Goal: Information Seeking & Learning: Find specific fact

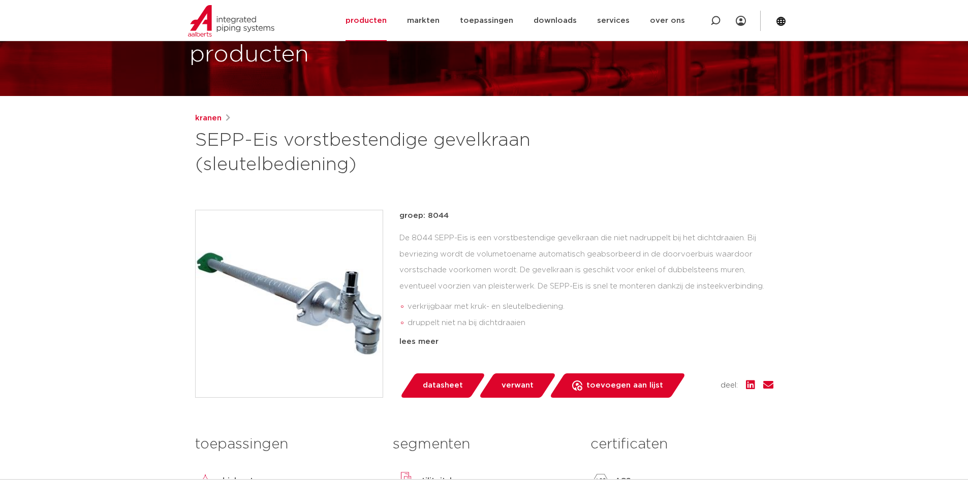
scroll to position [152, 0]
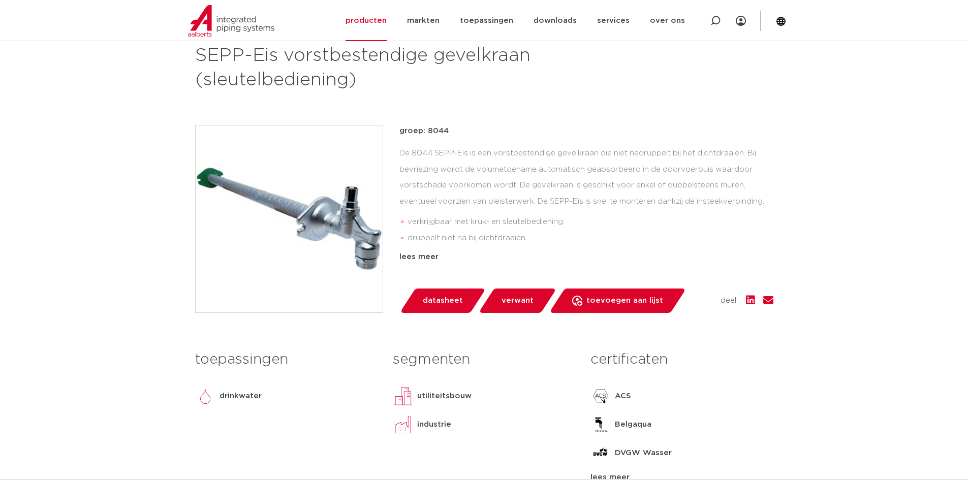
drag, startPoint x: 265, startPoint y: 221, endPoint x: 512, endPoint y: 174, distance: 251.4
click at [553, 162] on div "De 8044 SEPP-Eis is een vorstbestendige gevelkraan die niet nadruppelt bij het …" at bounding box center [586, 196] width 374 height 102
click at [283, 203] on img at bounding box center [289, 218] width 187 height 187
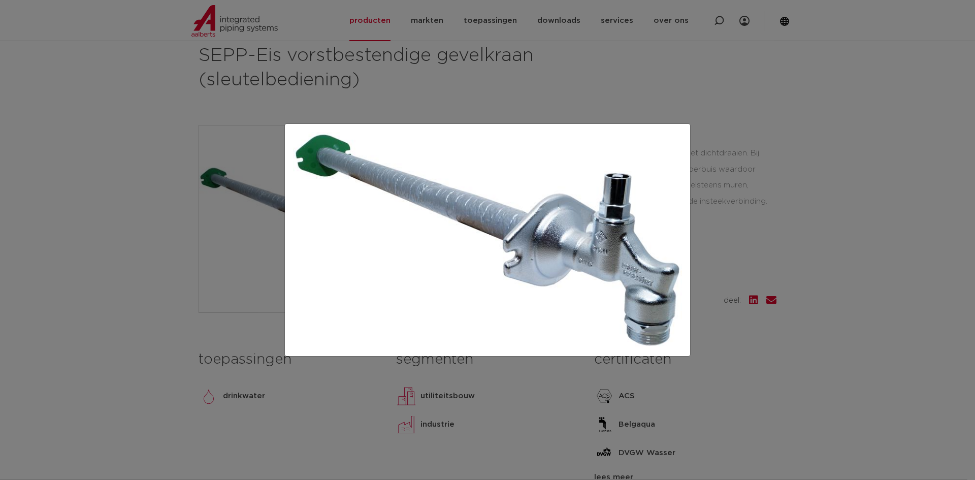
click at [831, 187] on div at bounding box center [487, 240] width 975 height 480
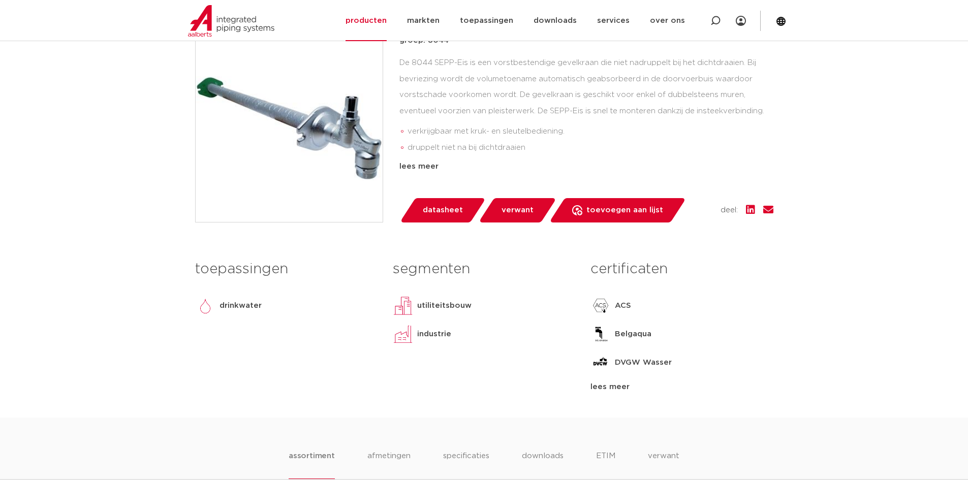
scroll to position [0, 0]
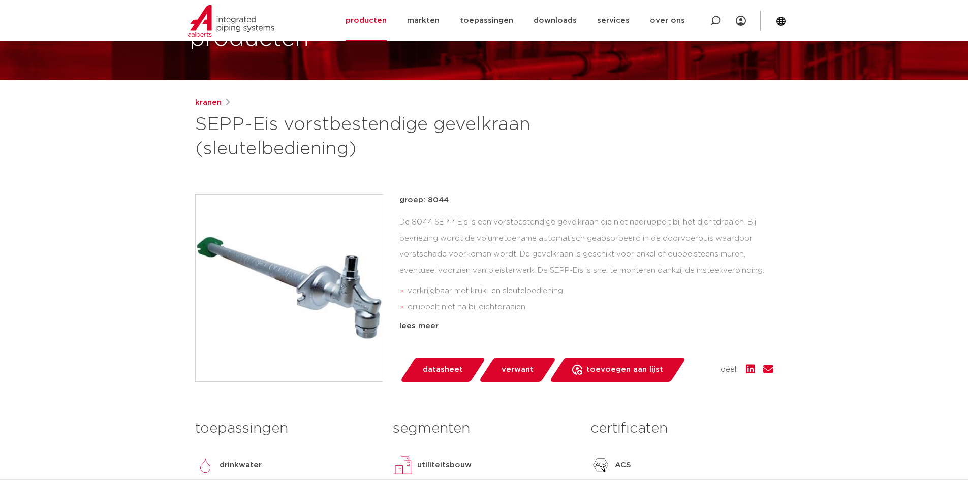
scroll to position [102, 0]
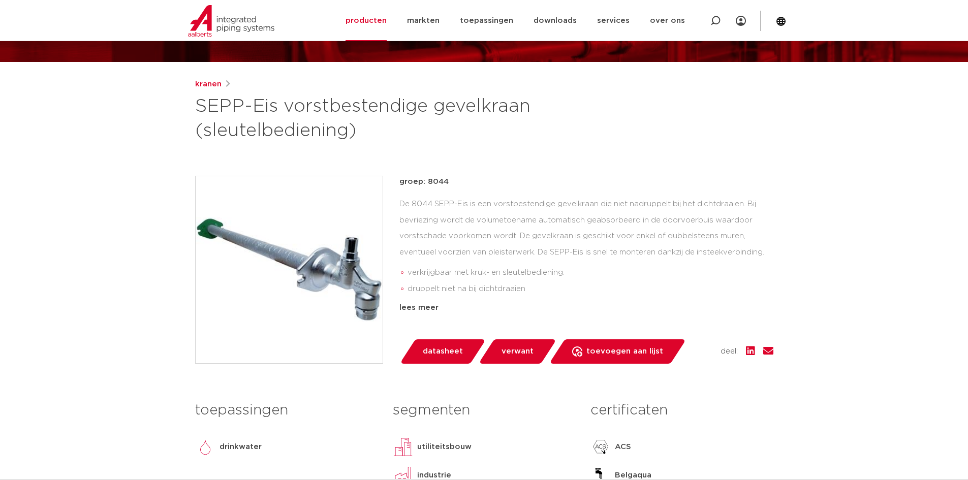
click at [574, 149] on div "kranen SEPP-Eis vorstbestendige gevelkraan (sleutelbediening) groep: 8044 verkr…" at bounding box center [484, 318] width 594 height 481
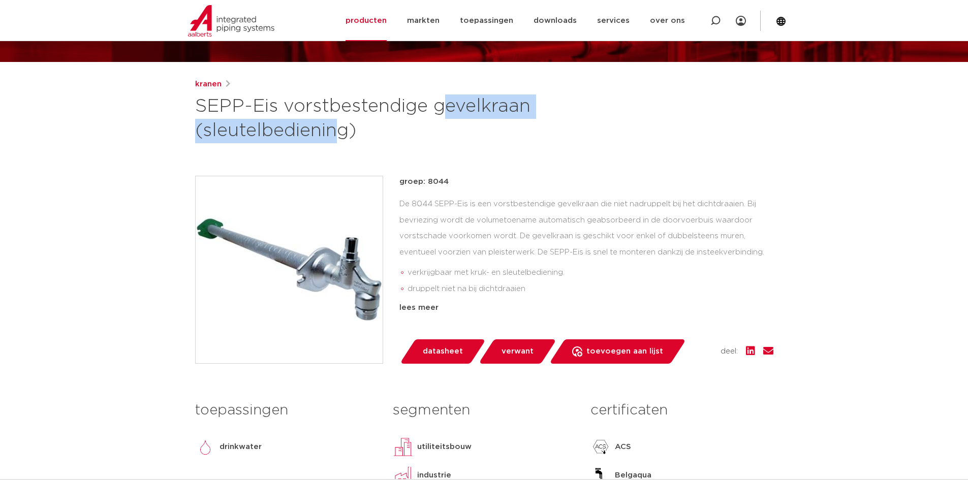
drag, startPoint x: 539, startPoint y: 116, endPoint x: 287, endPoint y: 115, distance: 252.4
click at [287, 115] on h1 "SEPP-Eis vorstbestendige gevelkraan (sleutelbediening)" at bounding box center [385, 118] width 381 height 49
copy h1 "vorstbestendige gevelkraan"
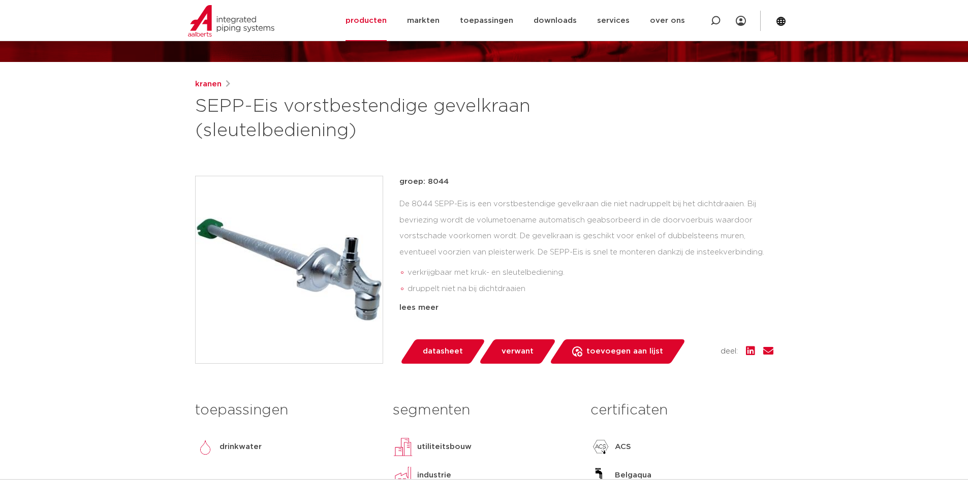
click at [719, 200] on div "De 8044 SEPP-Eis is een vorstbestendige gevelkraan die niet nadruppelt bij het …" at bounding box center [586, 247] width 374 height 102
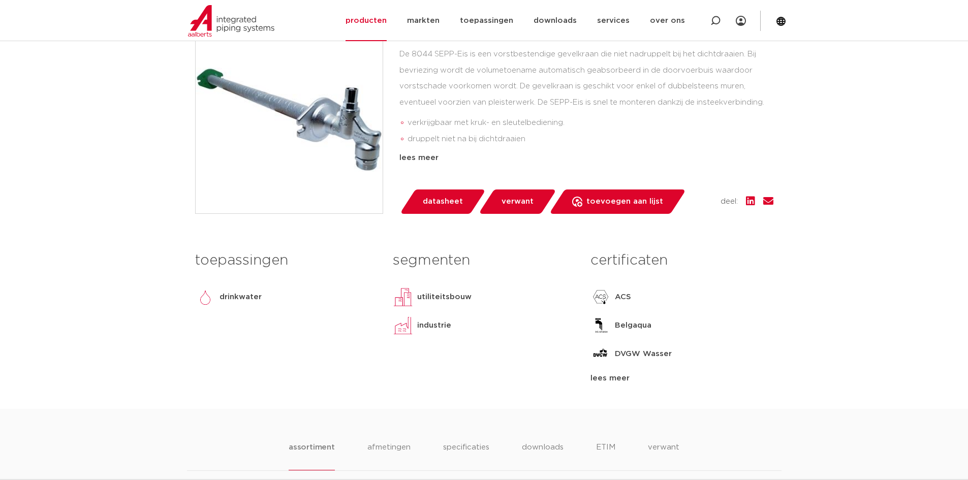
scroll to position [356, 0]
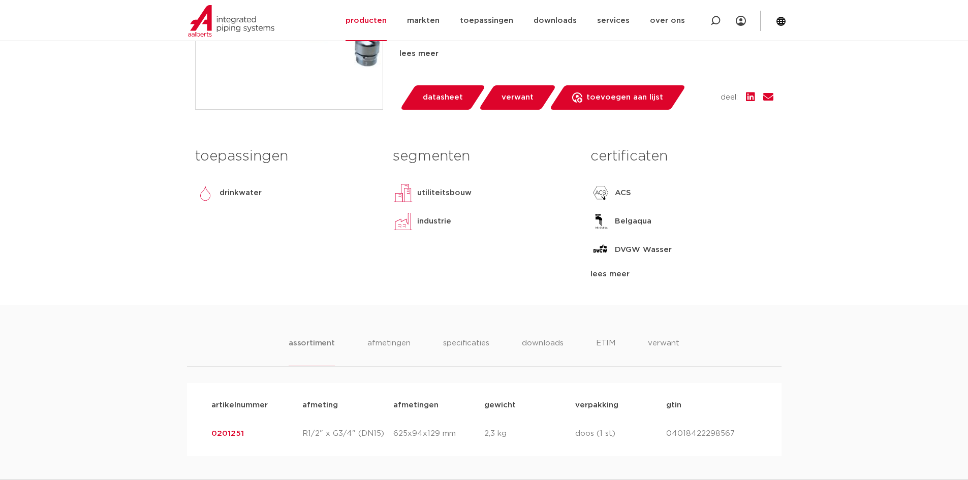
drag, startPoint x: 270, startPoint y: 435, endPoint x: 209, endPoint y: 435, distance: 60.4
click at [209, 435] on div "artikelnummer 0201251 afmeting R1/2" x G3/4" (DN15) afmetingen 625x94x129 mm ge…" at bounding box center [484, 434] width 562 height 28
copy link "0201251"
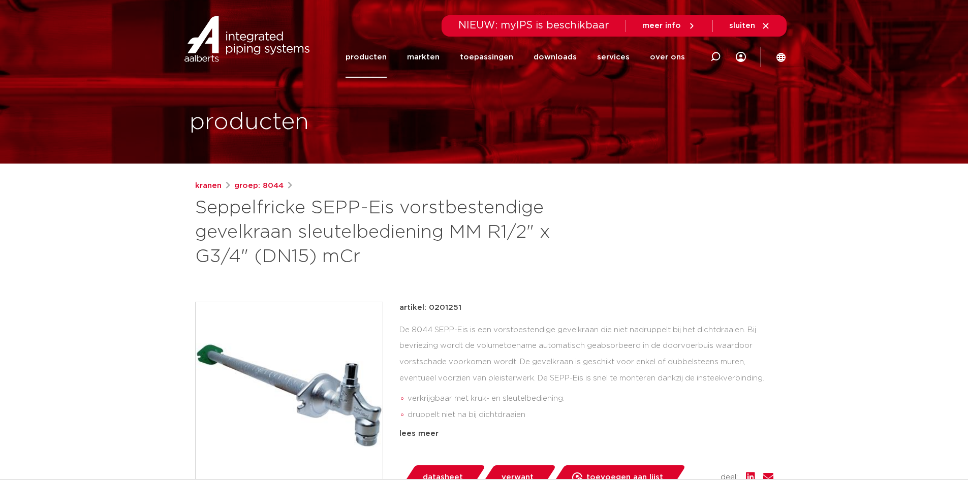
click at [773, 267] on div "kranen groep: 8044 Seppelfricke SEPP-Eis vorstbestendige gevelkraan sleutelbedi…" at bounding box center [484, 432] width 594 height 505
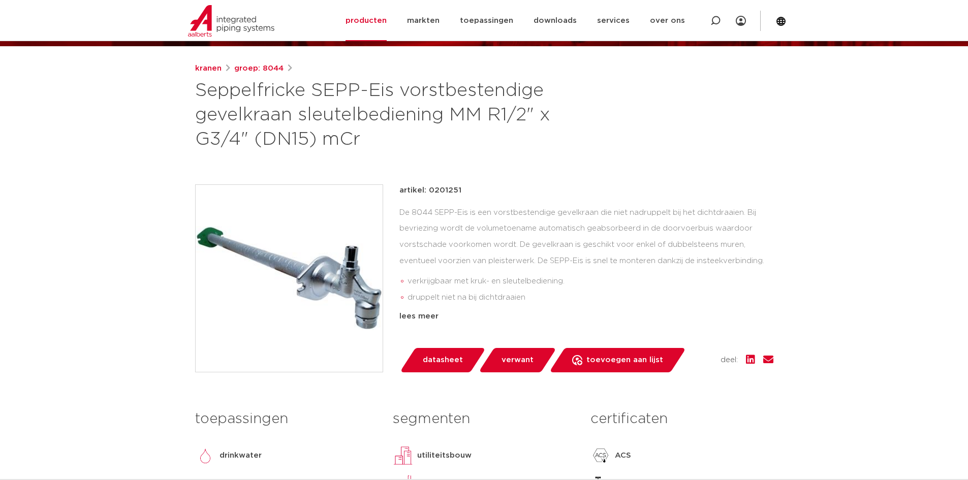
scroll to position [102, 0]
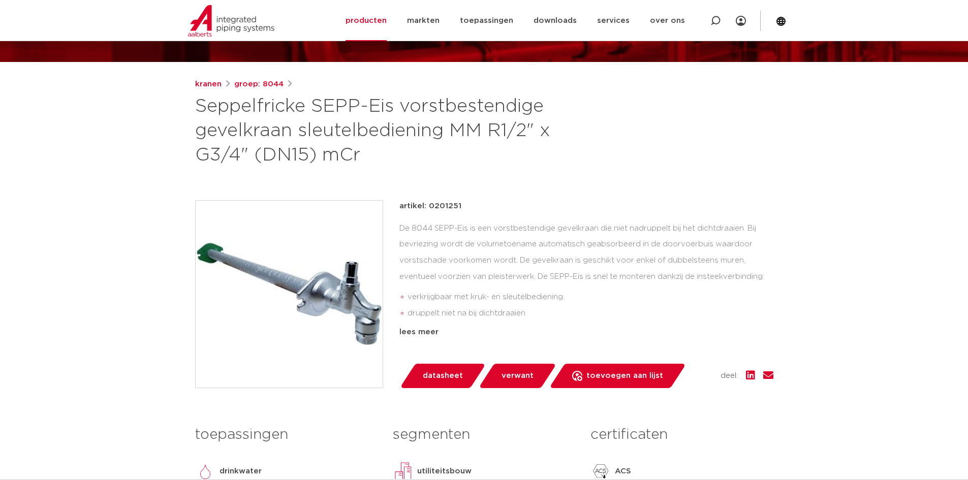
click at [508, 219] on div "artikel: 0201251 De 8044 SEPP-Eis is een vorstbestendige gevelkraan die niet na…" at bounding box center [586, 269] width 374 height 138
click at [424, 179] on div "kranen groep: 8044 Seppelfricke SEPP-Eis vorstbestendige gevelkraan sleutelbedi…" at bounding box center [484, 330] width 594 height 505
